Goal: Find specific page/section: Find specific page/section

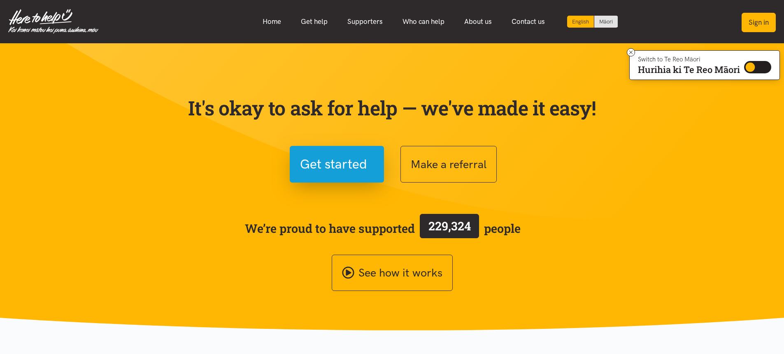
click at [758, 19] on button "Sign in" at bounding box center [759, 22] width 34 height 19
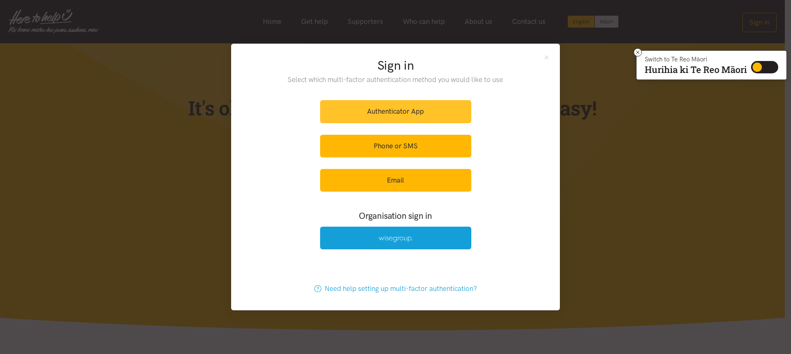
click at [440, 110] on link "Authenticator App" at bounding box center [395, 111] width 151 height 23
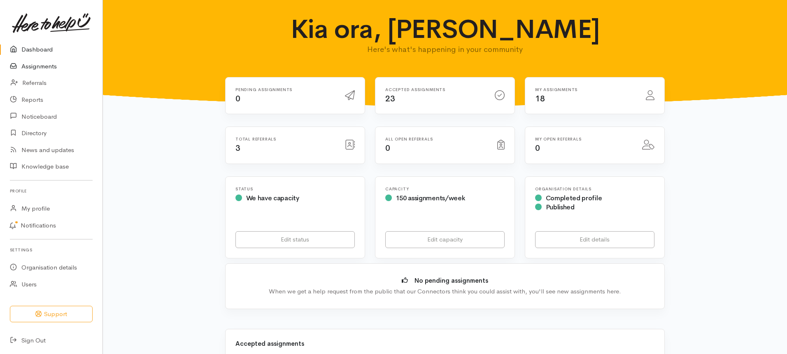
click at [33, 66] on link "Assignments" at bounding box center [51, 66] width 103 height 17
